Goal: Information Seeking & Learning: Learn about a topic

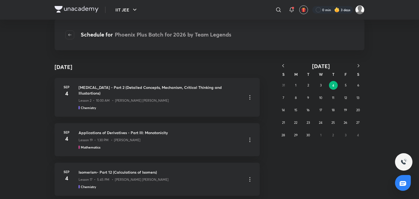
click at [286, 64] on icon "button" at bounding box center [282, 65] width 5 height 5
click at [333, 99] on abbr "10" at bounding box center [333, 98] width 3 height 4
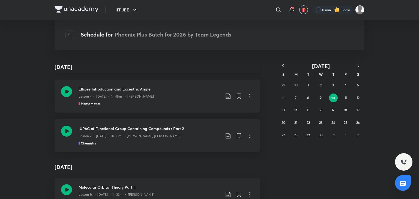
scroll to position [79, 0]
click at [66, 94] on icon at bounding box center [66, 90] width 11 height 11
